Goal: Task Accomplishment & Management: Manage account settings

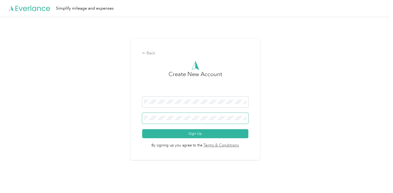
click at [157, 115] on span at bounding box center [195, 118] width 106 height 11
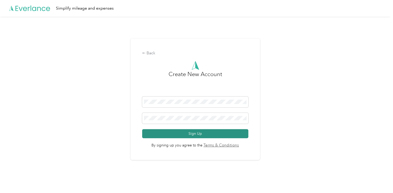
click at [189, 136] on button "Sign Up" at bounding box center [195, 133] width 106 height 9
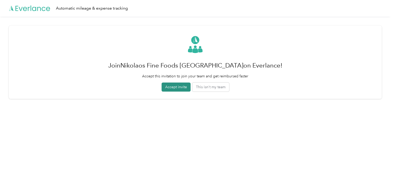
click at [179, 85] on button "Accept invite" at bounding box center [175, 87] width 29 height 9
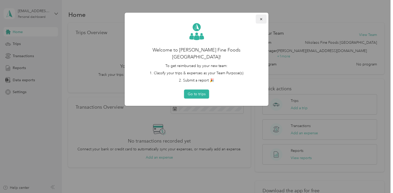
click at [262, 19] on icon "button" at bounding box center [261, 19] width 4 height 4
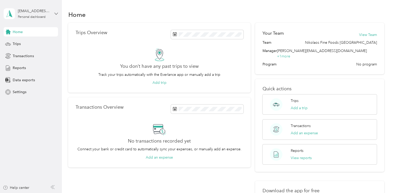
click at [57, 14] on icon at bounding box center [56, 14] width 4 height 4
click at [105, 28] on icon at bounding box center [107, 28] width 4 height 4
click at [58, 14] on aside "[EMAIL_ADDRESS][DOMAIN_NAME] Personal dashboard Home Trips Transactions Reports…" at bounding box center [31, 96] width 62 height 193
click at [55, 13] on icon at bounding box center [56, 14] width 4 height 4
click at [30, 44] on div "Log out" at bounding box center [59, 42] width 102 height 9
